Goal: Complete application form

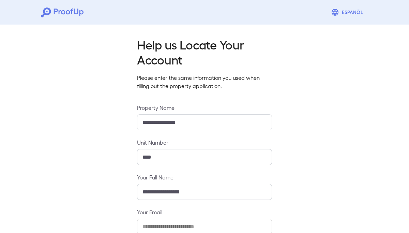
scroll to position [76, 0]
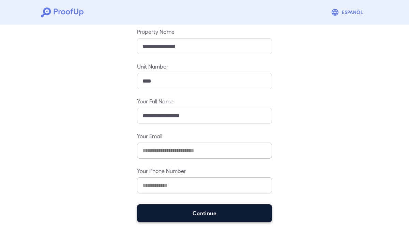
click at [186, 218] on button "Continue" at bounding box center [204, 213] width 135 height 18
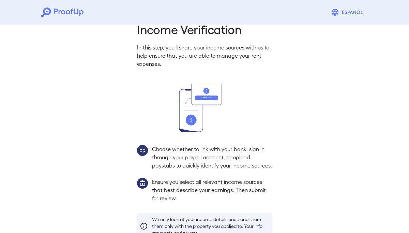
scroll to position [66, 0]
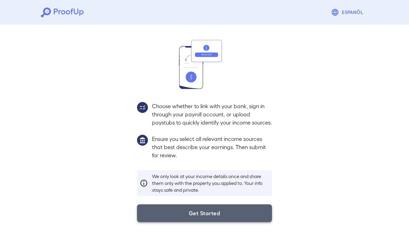
click at [193, 218] on button "Get Started" at bounding box center [204, 213] width 135 height 18
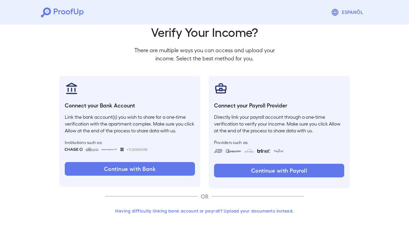
click at [260, 212] on button "Having difficulty linking bank account or payroll? Upload your documents instea…" at bounding box center [204, 211] width 199 height 12
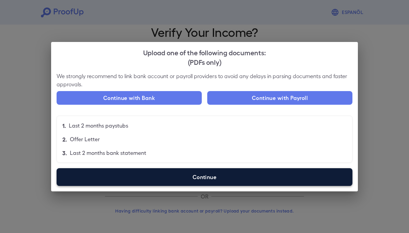
click at [181, 172] on label "Continue" at bounding box center [205, 177] width 296 height 18
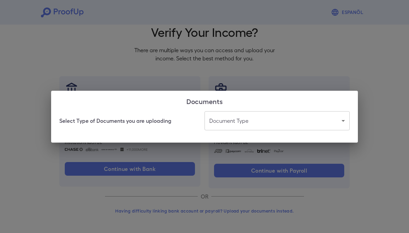
click at [244, 115] on body "Espanõl Go back How Would You Like to Verify Your Income? There are multiple wa…" at bounding box center [204, 102] width 409 height 260
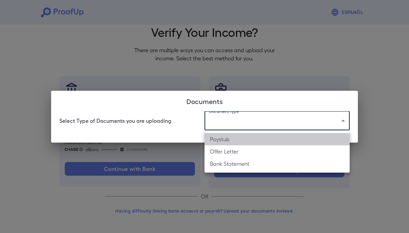
click at [236, 137] on li "Paystub" at bounding box center [277, 139] width 145 height 12
type input "*******"
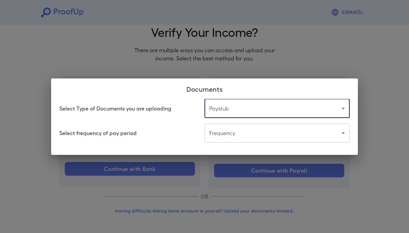
click at [240, 130] on body "Espanõl Go back How Would You Like to Verify Your Income? There are multiple wa…" at bounding box center [204, 102] width 409 height 260
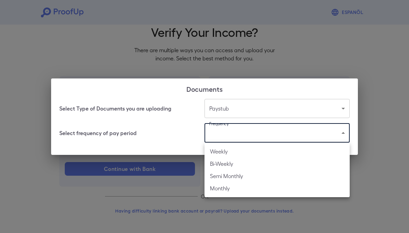
click at [235, 164] on li "Bi-Weekly" at bounding box center [277, 163] width 145 height 12
type input "*********"
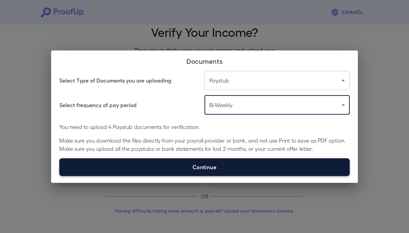
click at [207, 162] on label "Continue" at bounding box center [204, 167] width 290 height 18
click at [60, 176] on input "Continue" at bounding box center [59, 176] width 0 height 0
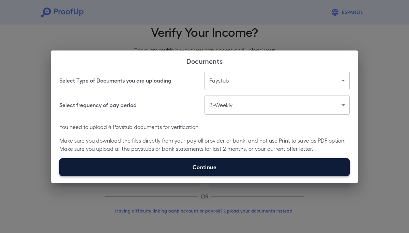
click at [238, 165] on label "Continue" at bounding box center [204, 167] width 290 height 18
click at [60, 176] on input "Continue" at bounding box center [59, 176] width 0 height 0
click at [254, 166] on label "Continue" at bounding box center [204, 167] width 290 height 18
click at [60, 176] on input "Continue" at bounding box center [59, 176] width 0 height 0
type input "**********"
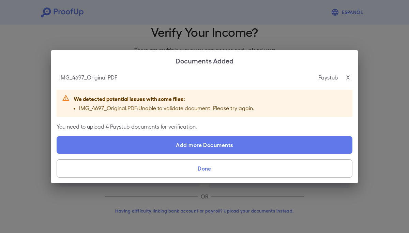
click at [349, 75] on p "X" at bounding box center [347, 77] width 3 height 8
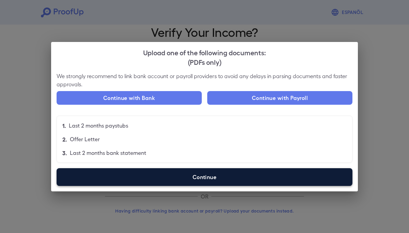
click at [242, 175] on label "Continue" at bounding box center [205, 177] width 296 height 18
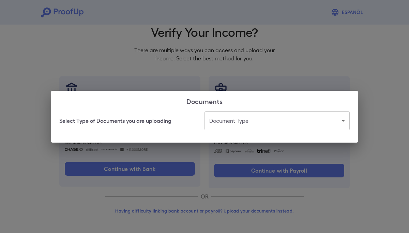
click at [247, 118] on body "Espanõl Go back How Would You Like to Verify Your Income? There are multiple wa…" at bounding box center [204, 102] width 409 height 260
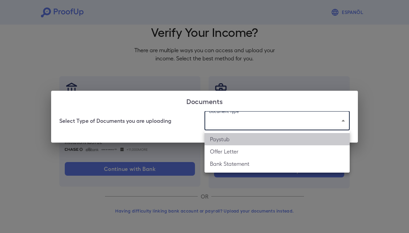
click at [247, 136] on li "Paystub" at bounding box center [277, 139] width 145 height 12
type input "*******"
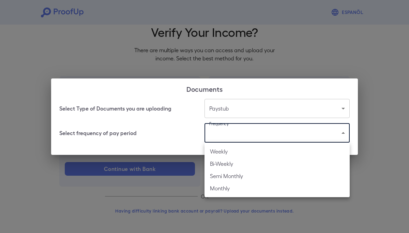
click at [247, 132] on body "Espanõl Go back How Would You Like to Verify Your Income? There are multiple wa…" at bounding box center [204, 102] width 409 height 260
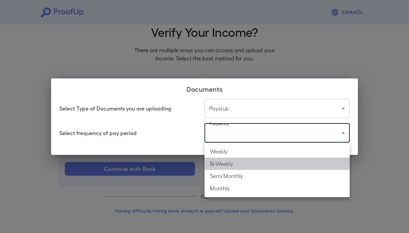
click at [241, 167] on li "Bi-Weekly" at bounding box center [277, 163] width 145 height 12
type input "*********"
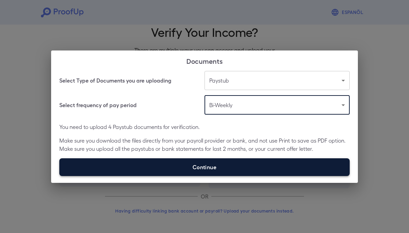
click at [240, 167] on label "Continue" at bounding box center [204, 167] width 290 height 18
click at [60, 176] on input "Continue" at bounding box center [59, 176] width 0 height 0
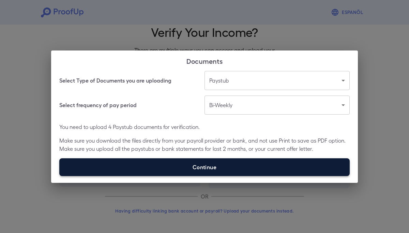
type input "**********"
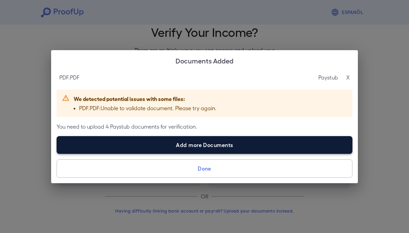
click at [304, 144] on label "Add more Documents" at bounding box center [205, 145] width 296 height 18
click at [57, 153] on input "Add more Documents" at bounding box center [57, 153] width 0 height 0
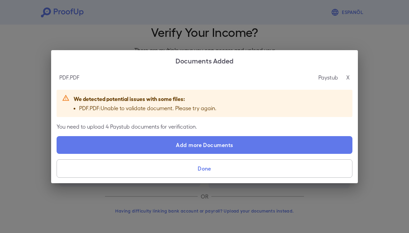
click at [349, 78] on p "X" at bounding box center [347, 77] width 3 height 8
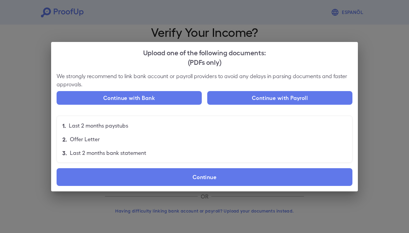
click at [364, 79] on div "Upload one of the following documents: (PDFs only) We strongly recommend to lin…" at bounding box center [204, 116] width 409 height 233
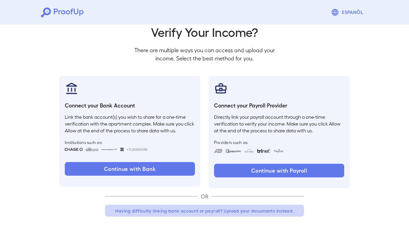
click at [263, 209] on button "Having difficulty linking bank account or payroll? Upload your documents instea…" at bounding box center [204, 211] width 199 height 12
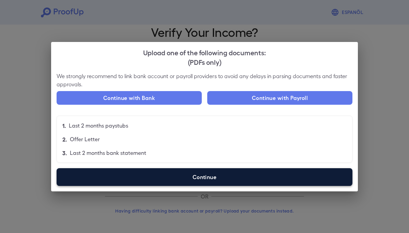
click at [235, 180] on label "Continue" at bounding box center [205, 177] width 296 height 18
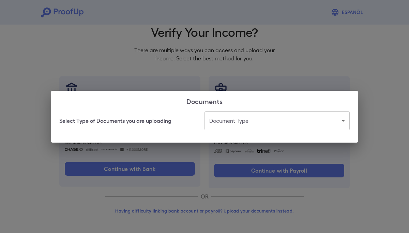
click at [244, 117] on body "Espanõl Go back How Would You Like to Verify Your Income? There are multiple wa…" at bounding box center [204, 102] width 409 height 260
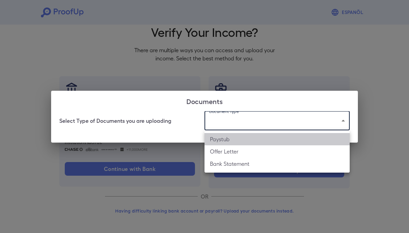
click at [245, 138] on li "Paystub" at bounding box center [277, 139] width 145 height 12
type input "*******"
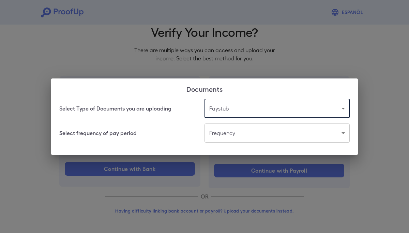
click at [247, 135] on body "Espanõl Go back How Would You Like to Verify Your Income? There are multiple wa…" at bounding box center [204, 102] width 409 height 260
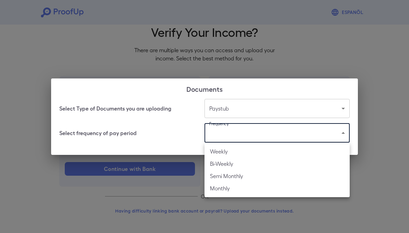
click at [244, 163] on li "Bi-Weekly" at bounding box center [277, 163] width 145 height 12
type input "*********"
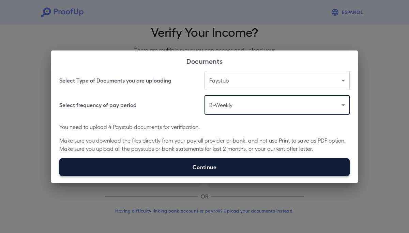
click at [239, 169] on label "Continue" at bounding box center [204, 167] width 290 height 18
click at [60, 176] on input "Continue" at bounding box center [59, 176] width 0 height 0
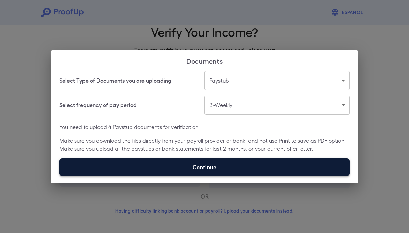
type input "**********"
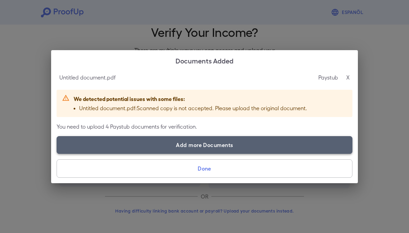
click at [164, 140] on label "Add more Documents" at bounding box center [205, 145] width 296 height 18
click at [57, 153] on input "Add more Documents" at bounding box center [57, 153] width 0 height 0
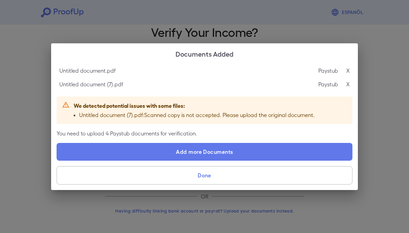
click at [348, 81] on p "X" at bounding box center [347, 84] width 3 height 8
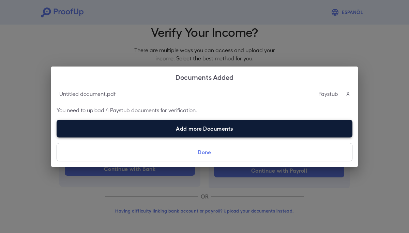
click at [257, 133] on label "Add more Documents" at bounding box center [205, 129] width 296 height 18
click at [57, 137] on input "Add more Documents" at bounding box center [57, 137] width 0 height 0
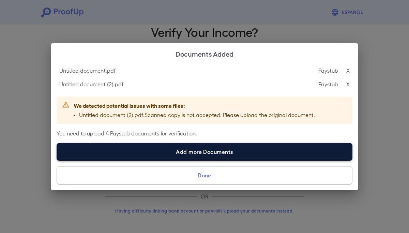
click at [175, 159] on label "Add more Documents" at bounding box center [205, 152] width 296 height 18
click at [57, 160] on input "Add more Documents" at bounding box center [57, 160] width 0 height 0
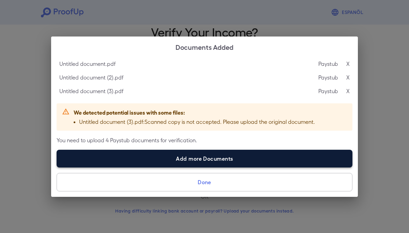
click at [167, 152] on label "Add more Documents" at bounding box center [205, 159] width 296 height 18
click at [57, 167] on input "Add more Documents" at bounding box center [57, 167] width 0 height 0
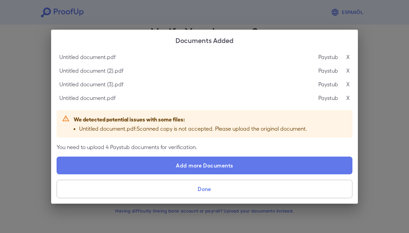
click at [348, 97] on p "X" at bounding box center [347, 98] width 3 height 8
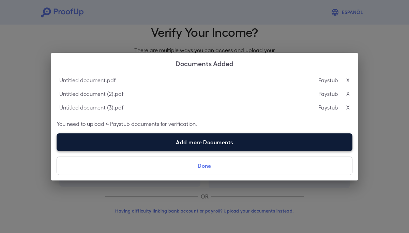
click at [111, 135] on label "Add more Documents" at bounding box center [205, 142] width 296 height 18
click at [57, 151] on input "Add more Documents" at bounding box center [57, 151] width 0 height 0
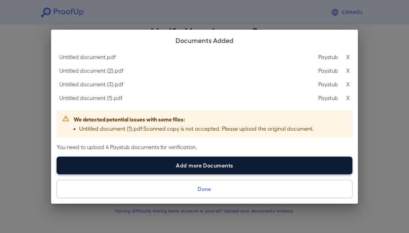
click at [152, 162] on label "Add more Documents" at bounding box center [205, 165] width 296 height 18
click at [57, 174] on input "Add more Documents" at bounding box center [57, 174] width 0 height 0
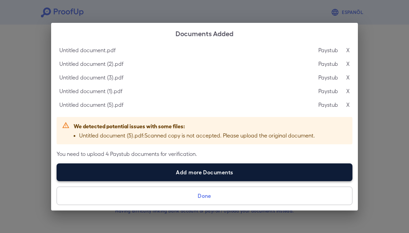
click at [168, 170] on label "Add more Documents" at bounding box center [205, 172] width 296 height 18
click at [57, 181] on input "Add more Documents" at bounding box center [57, 181] width 0 height 0
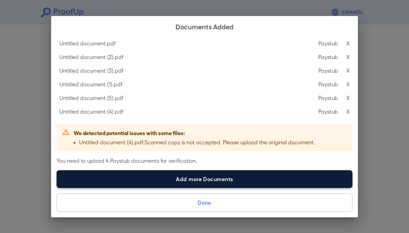
click at [232, 176] on label "Add more Documents" at bounding box center [205, 179] width 296 height 18
click at [57, 187] on input "Add more Documents" at bounding box center [57, 187] width 0 height 0
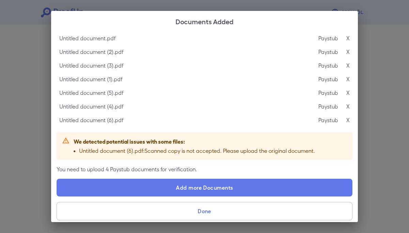
scroll to position [4, 0]
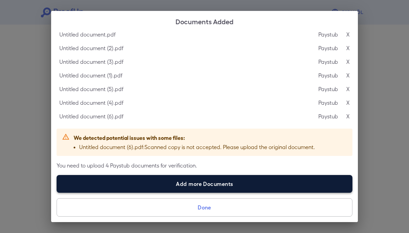
click at [178, 176] on label "Add more Documents" at bounding box center [205, 184] width 296 height 18
click at [57, 192] on input "Add more Documents" at bounding box center [57, 192] width 0 height 0
type input "**********"
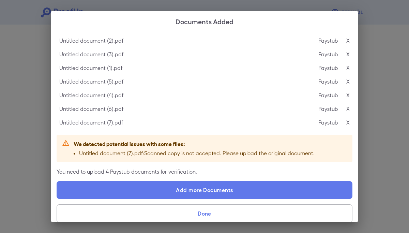
scroll to position [17, 0]
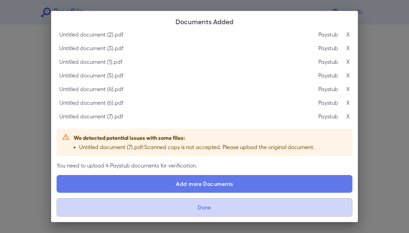
click at [209, 209] on button "Done" at bounding box center [205, 207] width 296 height 18
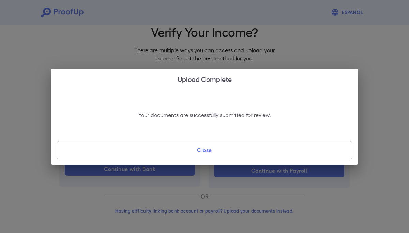
scroll to position [0, 0]
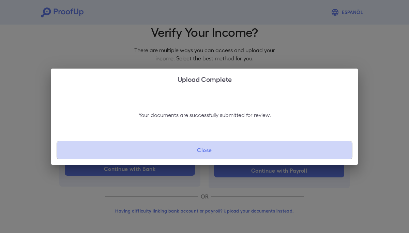
click at [217, 152] on button "Close" at bounding box center [205, 150] width 296 height 18
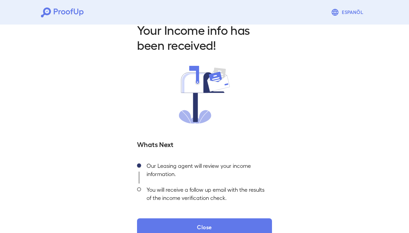
scroll to position [28, 0]
